Goal: Contribute content

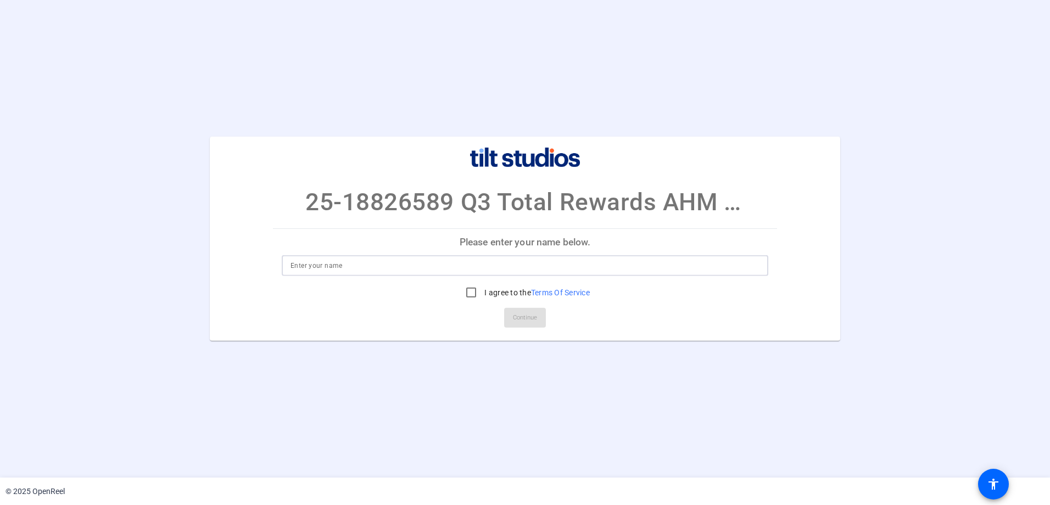
click at [296, 263] on input at bounding box center [525, 265] width 469 height 13
type input "[PERSON_NAME]"
click at [471, 288] on input "I agree to the Terms Of Service" at bounding box center [471, 293] width 22 height 22
checkbox input "true"
click at [535, 320] on span "Continue" at bounding box center [525, 318] width 24 height 16
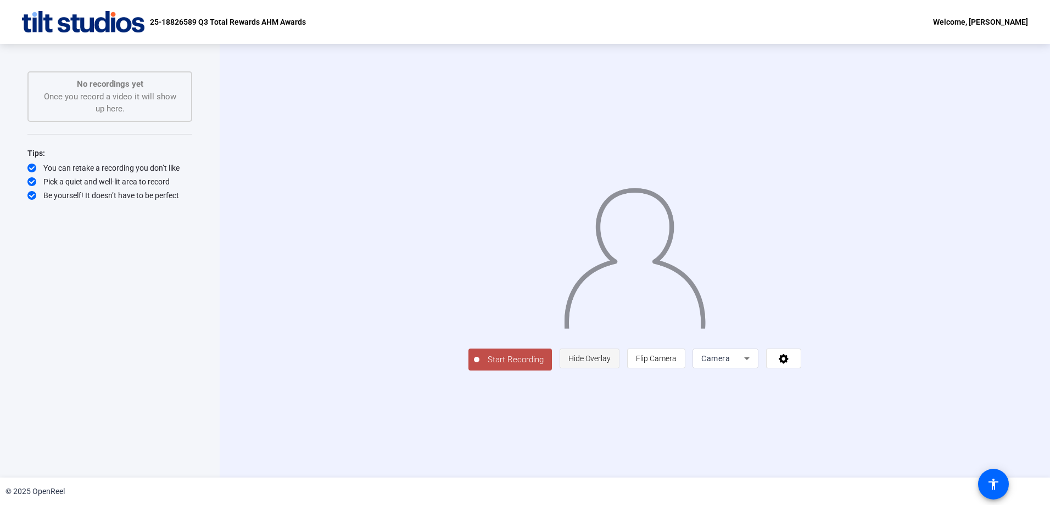
click at [611, 363] on span "Hide Overlay" at bounding box center [590, 358] width 42 height 9
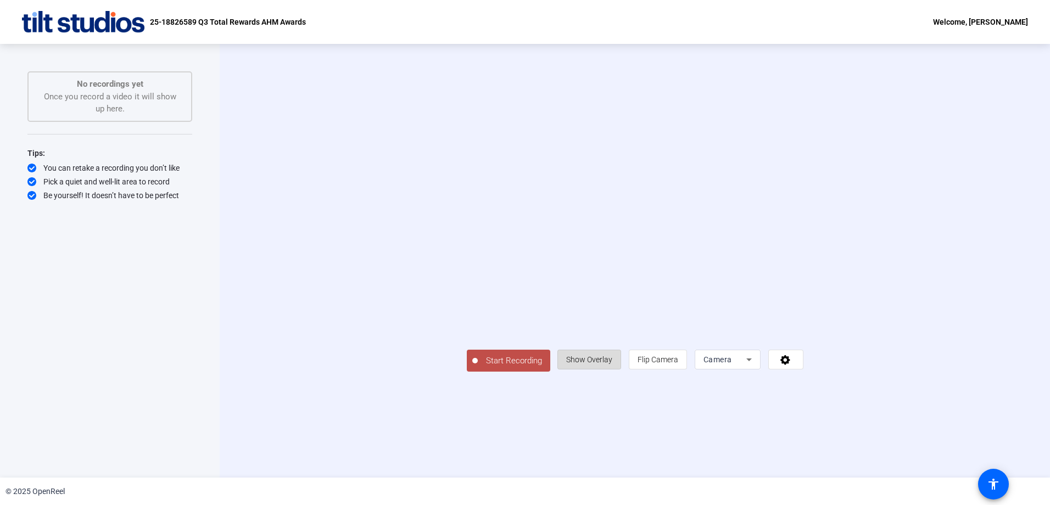
click at [613, 364] on span "Show Overlay" at bounding box center [589, 359] width 46 height 9
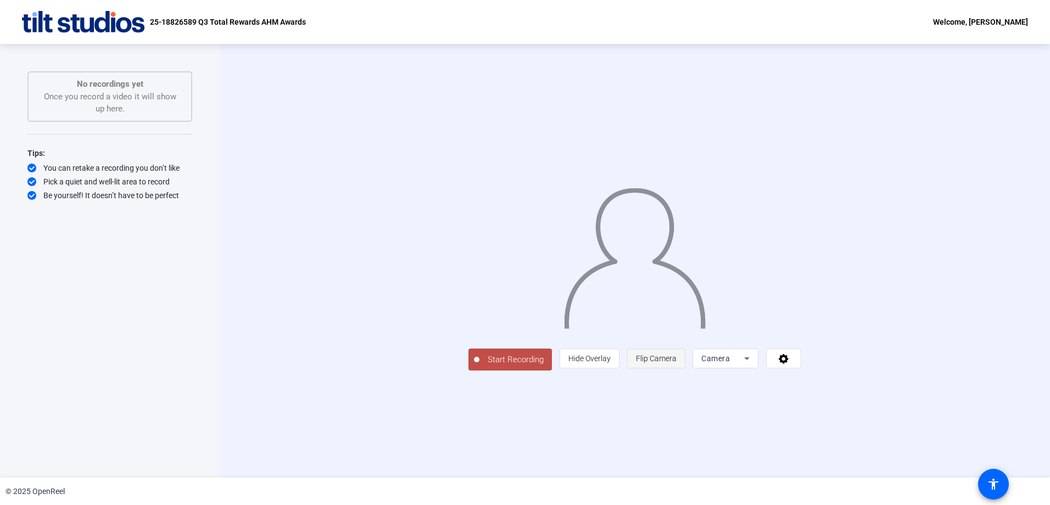
click at [677, 363] on span "Flip Camera" at bounding box center [656, 358] width 41 height 9
click at [744, 365] on div "Camera" at bounding box center [723, 358] width 43 height 13
click at [859, 403] on span "Screen And Camera" at bounding box center [864, 409] width 57 height 26
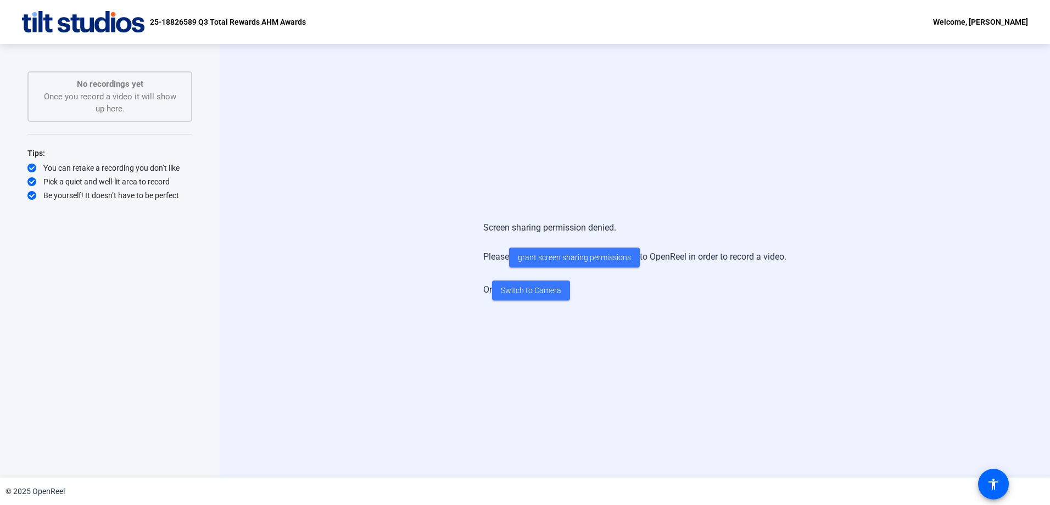
click at [341, 220] on div "Screen sharing permission denied. Please grant screen sharing permissions to Op…" at bounding box center [635, 260] width 706 height 101
click at [536, 291] on span "Switch to Camera" at bounding box center [531, 291] width 60 height 12
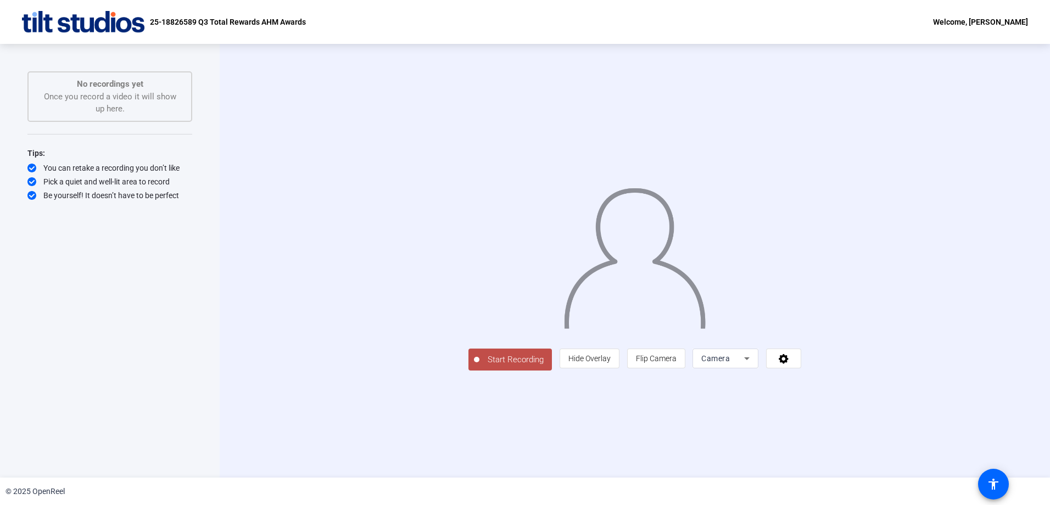
click at [480, 366] on span "Start Recording" at bounding box center [516, 360] width 73 height 13
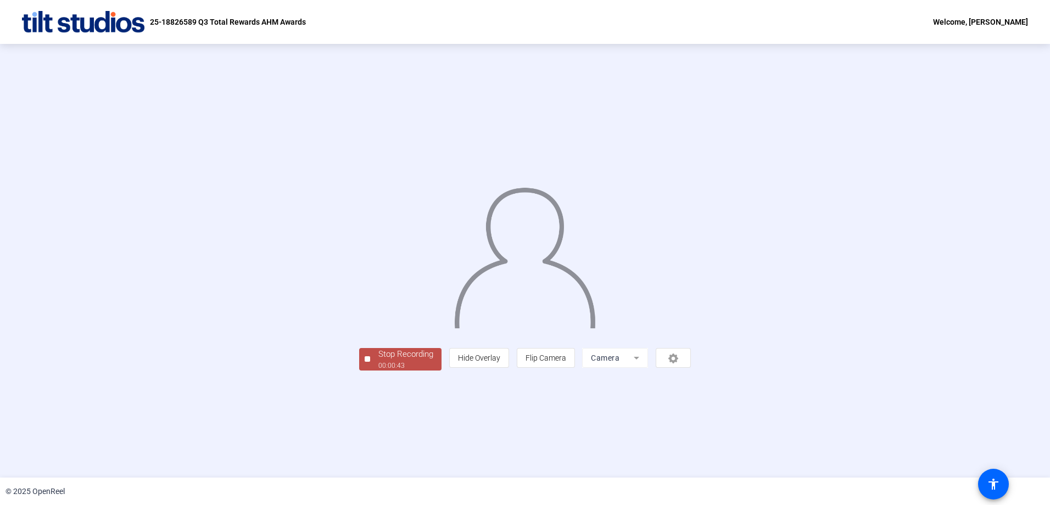
click at [379, 371] on div "00:00:43" at bounding box center [406, 366] width 55 height 10
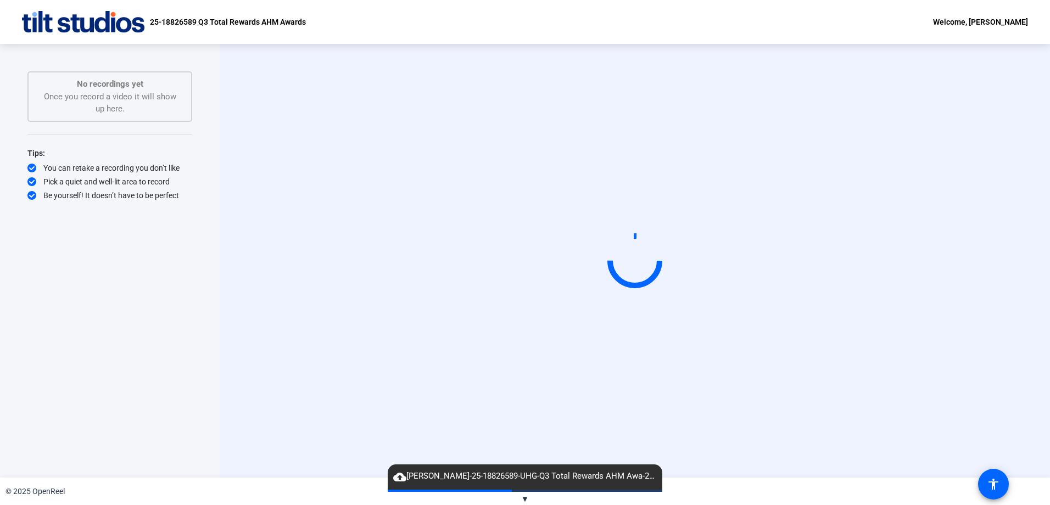
click at [526, 499] on span "▼" at bounding box center [525, 499] width 8 height 10
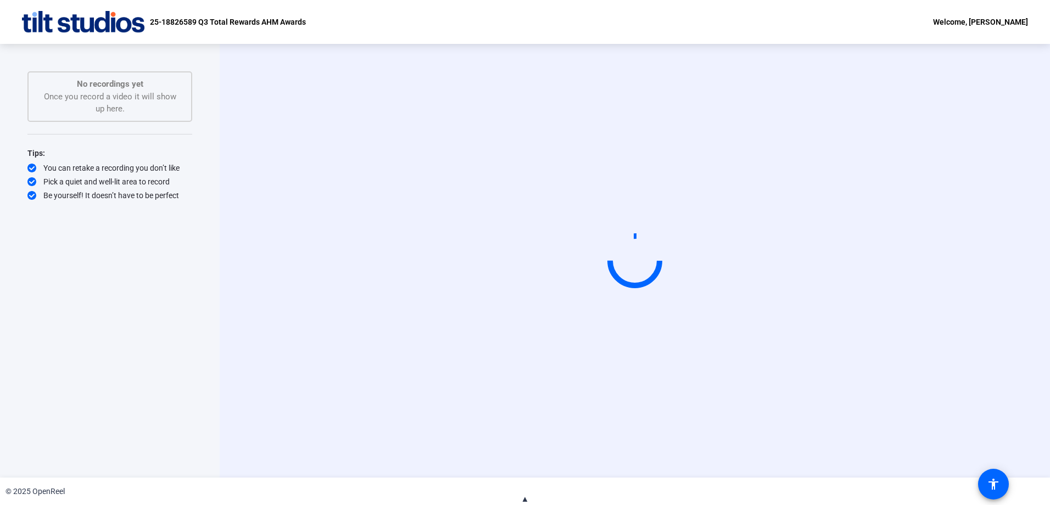
click at [526, 499] on span "▲" at bounding box center [525, 499] width 8 height 10
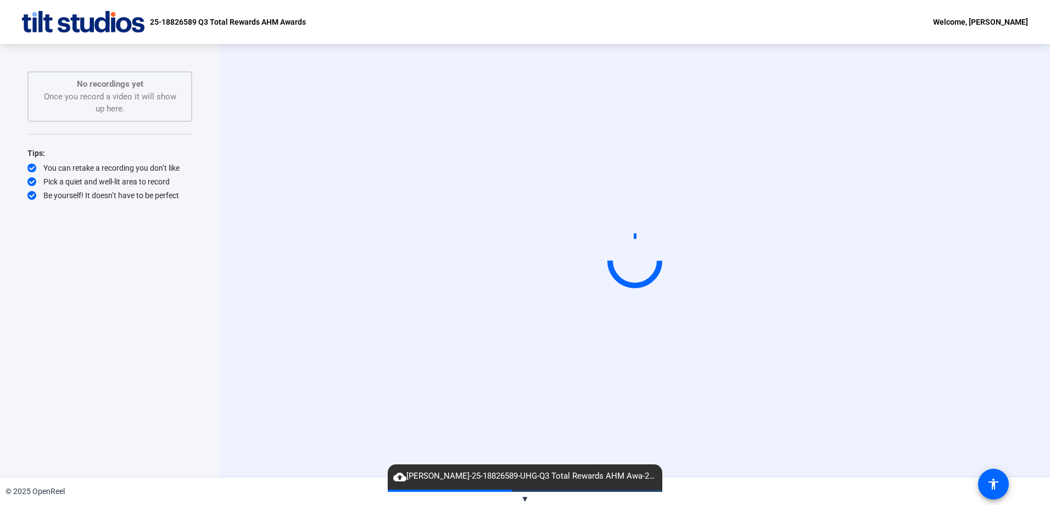
click at [630, 268] on circle at bounding box center [635, 261] width 54 height 54
click at [553, 246] on div at bounding box center [635, 244] width 165 height 93
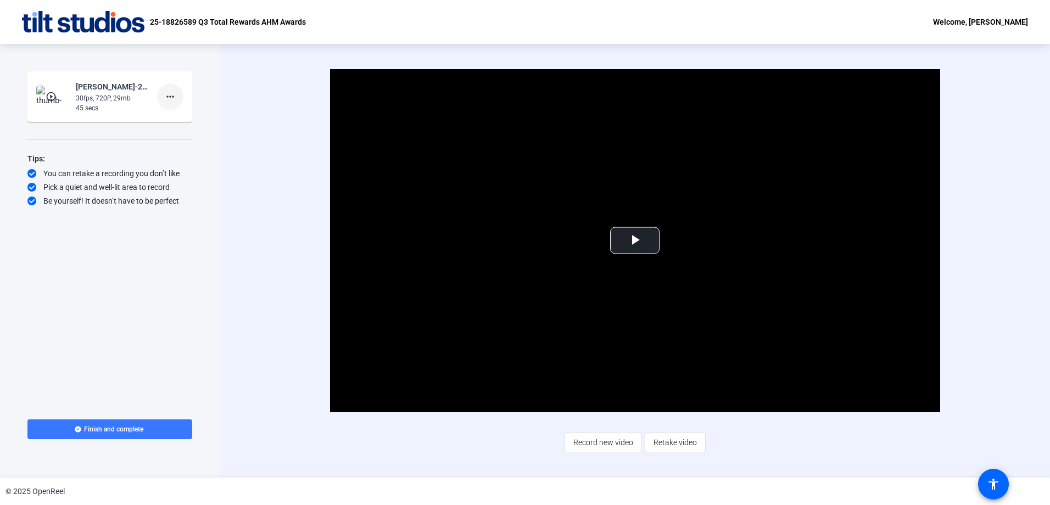
click at [171, 97] on mat-icon "more_horiz" at bounding box center [170, 96] width 13 height 13
click at [174, 118] on span "Delete clip" at bounding box center [188, 119] width 44 height 13
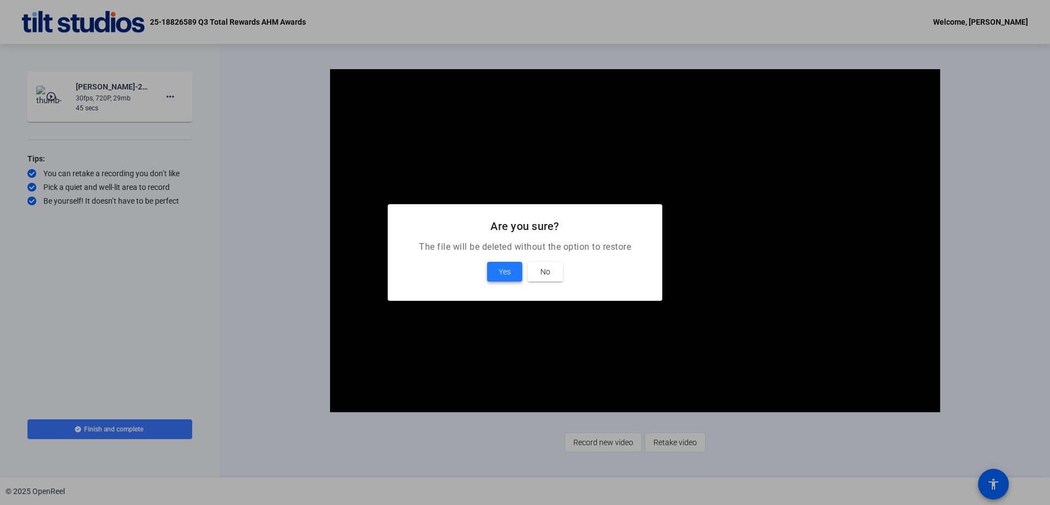
click at [508, 273] on span "Yes" at bounding box center [505, 271] width 12 height 13
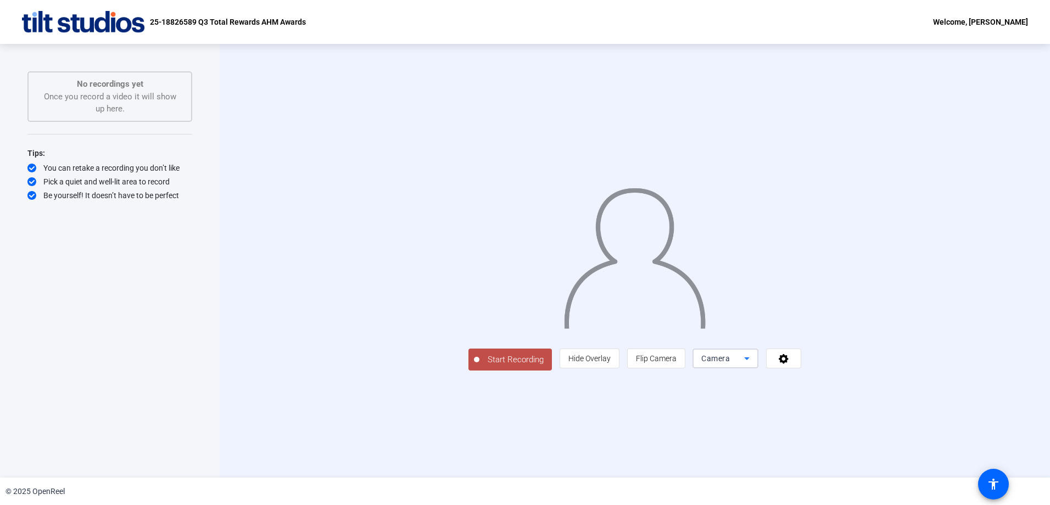
click at [750, 360] on icon at bounding box center [746, 359] width 5 height 3
click at [886, 438] on div at bounding box center [525, 252] width 1050 height 505
click at [789, 364] on icon at bounding box center [784, 359] width 10 height 10
click at [926, 436] on div at bounding box center [525, 252] width 1050 height 505
click at [677, 363] on span "Flip Camera" at bounding box center [656, 358] width 41 height 9
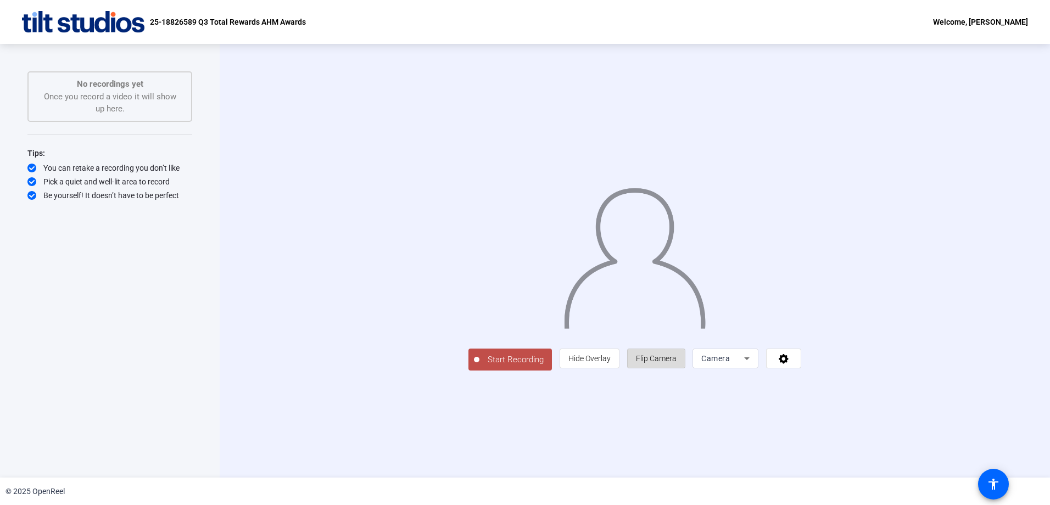
click at [677, 363] on span "Flip Camera" at bounding box center [656, 358] width 41 height 9
click at [480, 366] on span "Start Recording" at bounding box center [516, 360] width 73 height 13
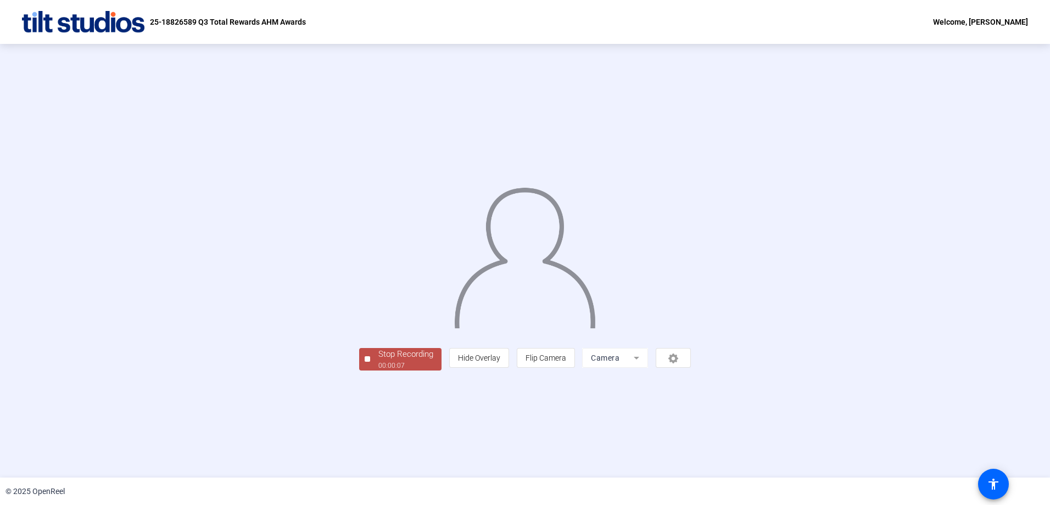
click at [379, 361] on div "Stop Recording" at bounding box center [406, 354] width 55 height 13
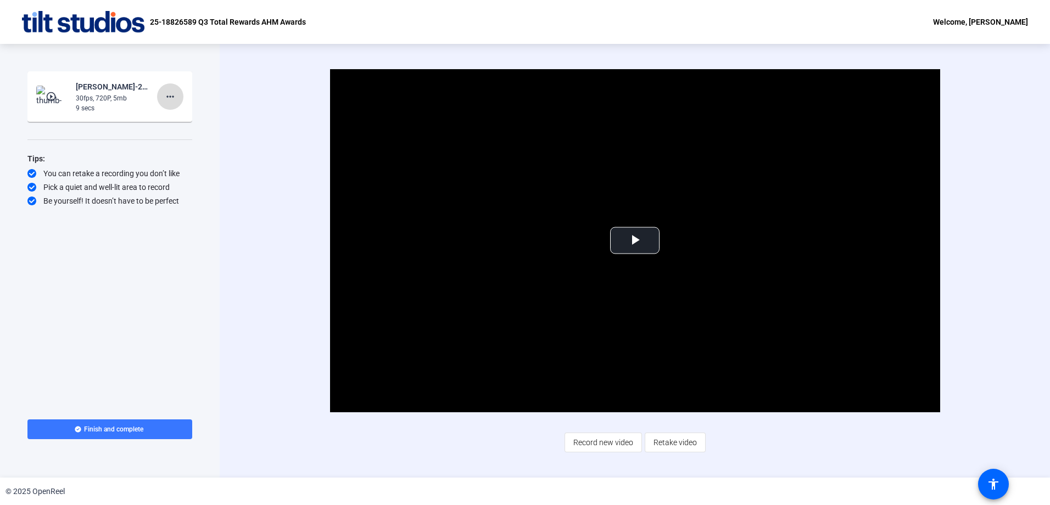
click at [165, 92] on mat-icon "more_horiz" at bounding box center [170, 96] width 13 height 13
click at [174, 118] on span "Delete clip" at bounding box center [188, 119] width 44 height 13
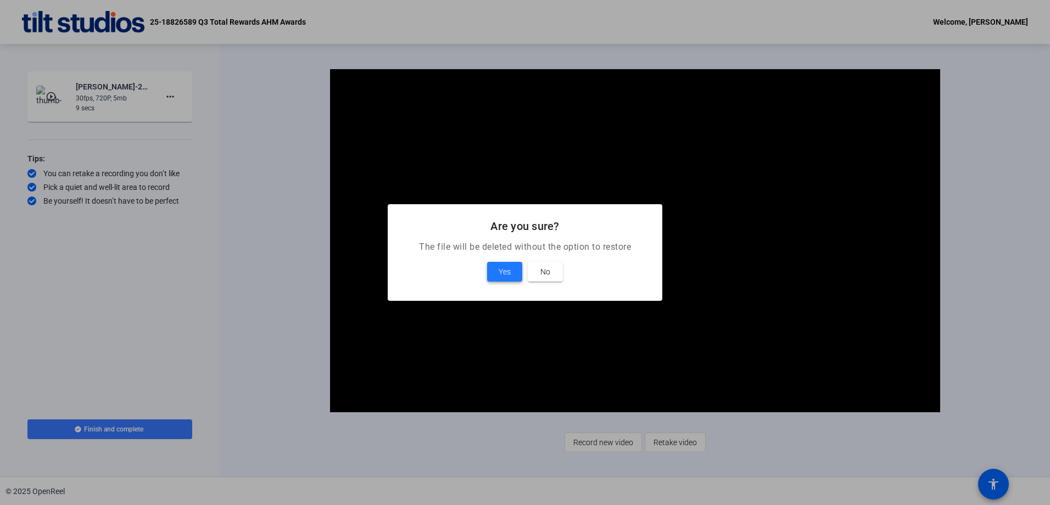
click at [502, 266] on span "Yes" at bounding box center [505, 271] width 12 height 13
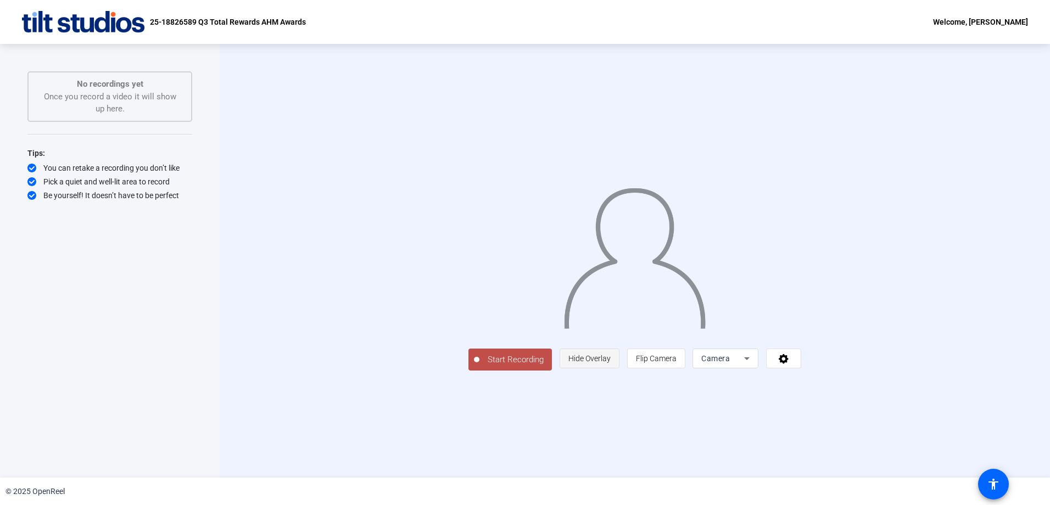
click at [611, 369] on span "Hide Overlay" at bounding box center [590, 358] width 42 height 21
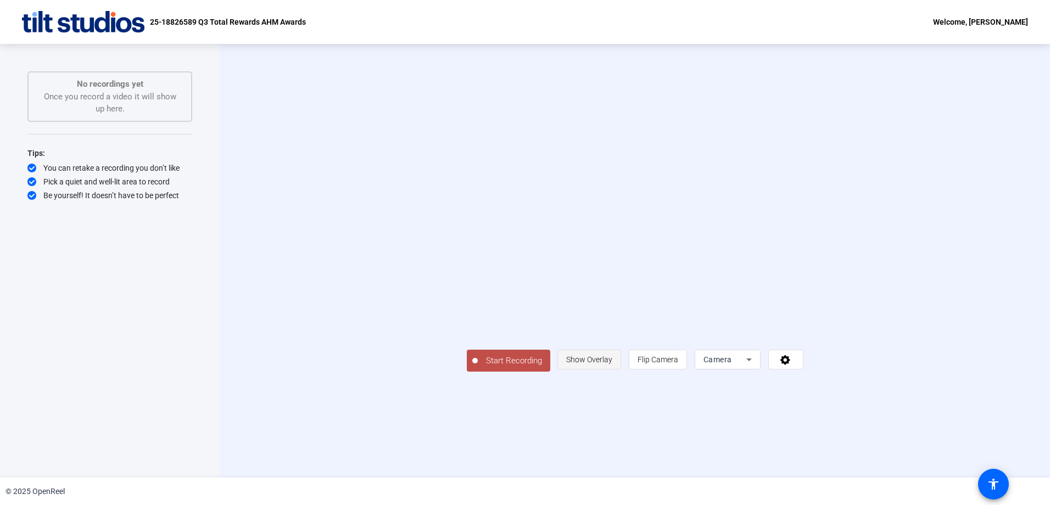
click at [613, 370] on span "Show Overlay" at bounding box center [589, 359] width 46 height 21
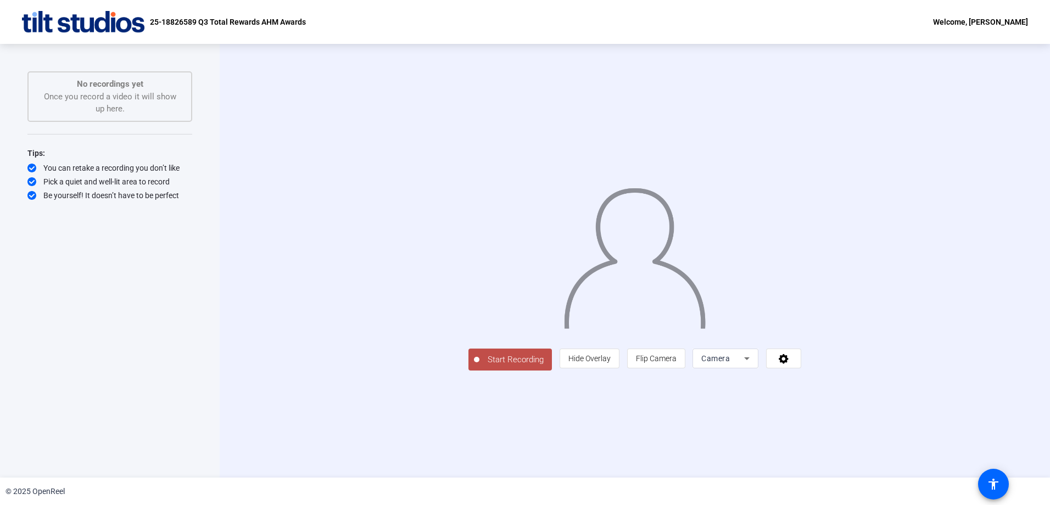
click at [480, 366] on span "Start Recording" at bounding box center [516, 360] width 73 height 13
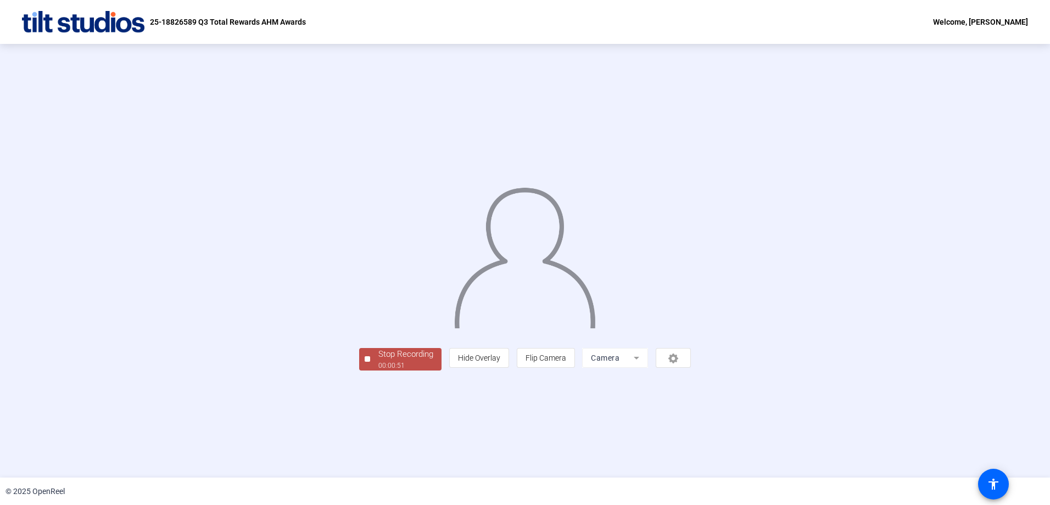
click at [379, 371] on div "00:00:51" at bounding box center [406, 366] width 55 height 10
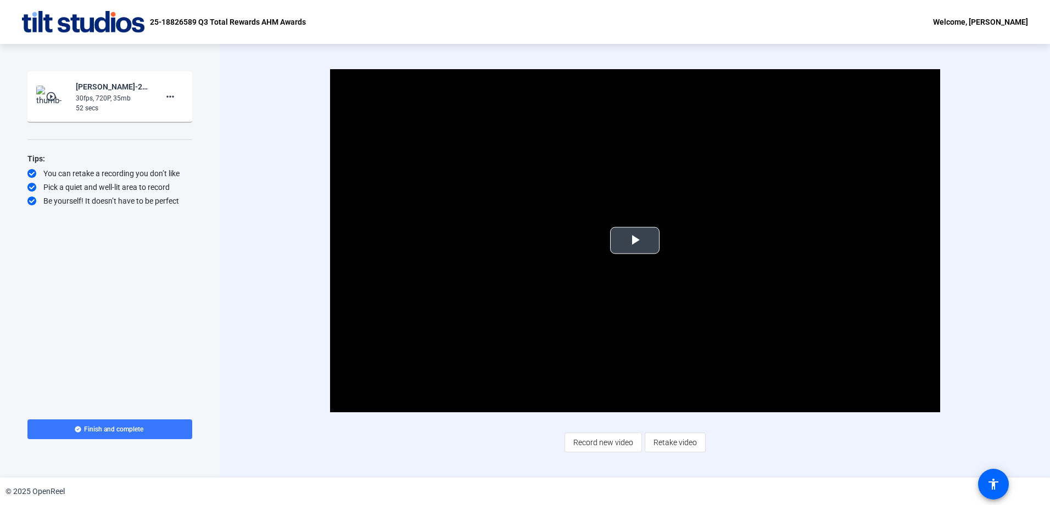
click at [635, 241] on span "Video Player" at bounding box center [635, 241] width 0 height 0
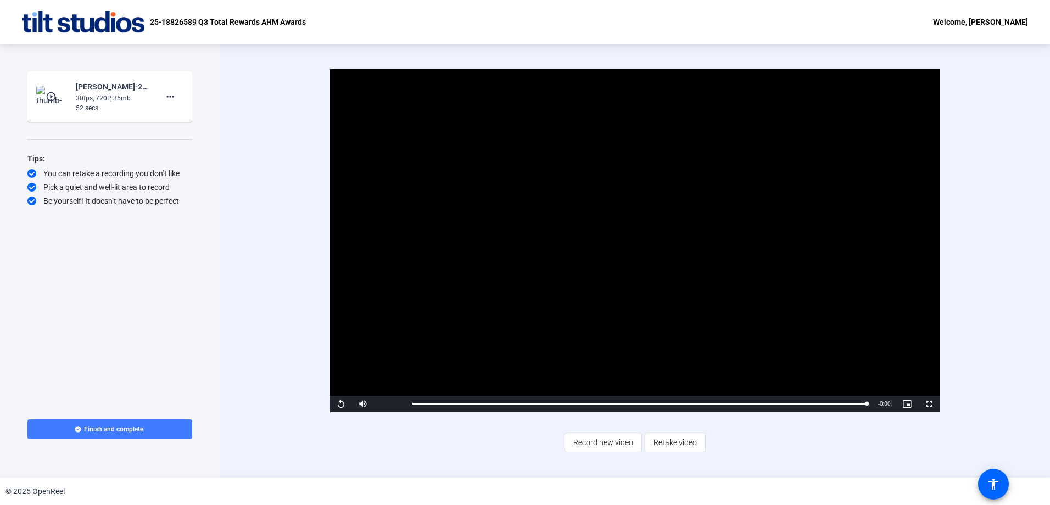
click at [119, 426] on span "Finish and complete" at bounding box center [113, 429] width 59 height 9
